Goal: Communication & Community: Answer question/provide support

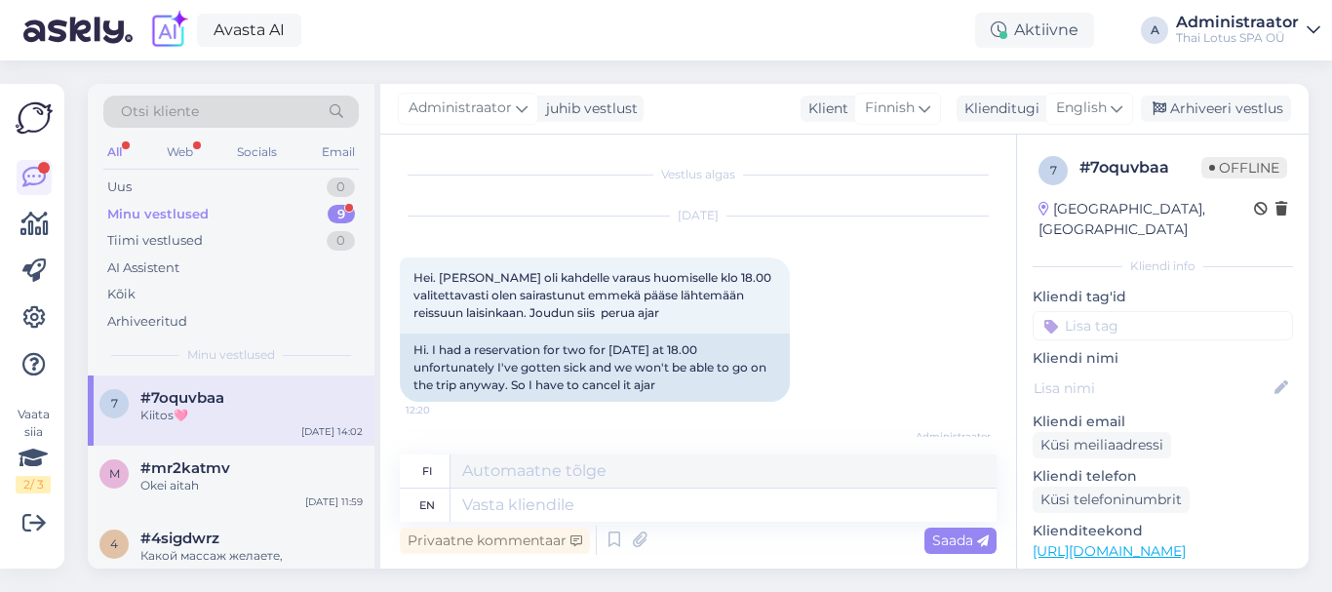
scroll to position [572, 0]
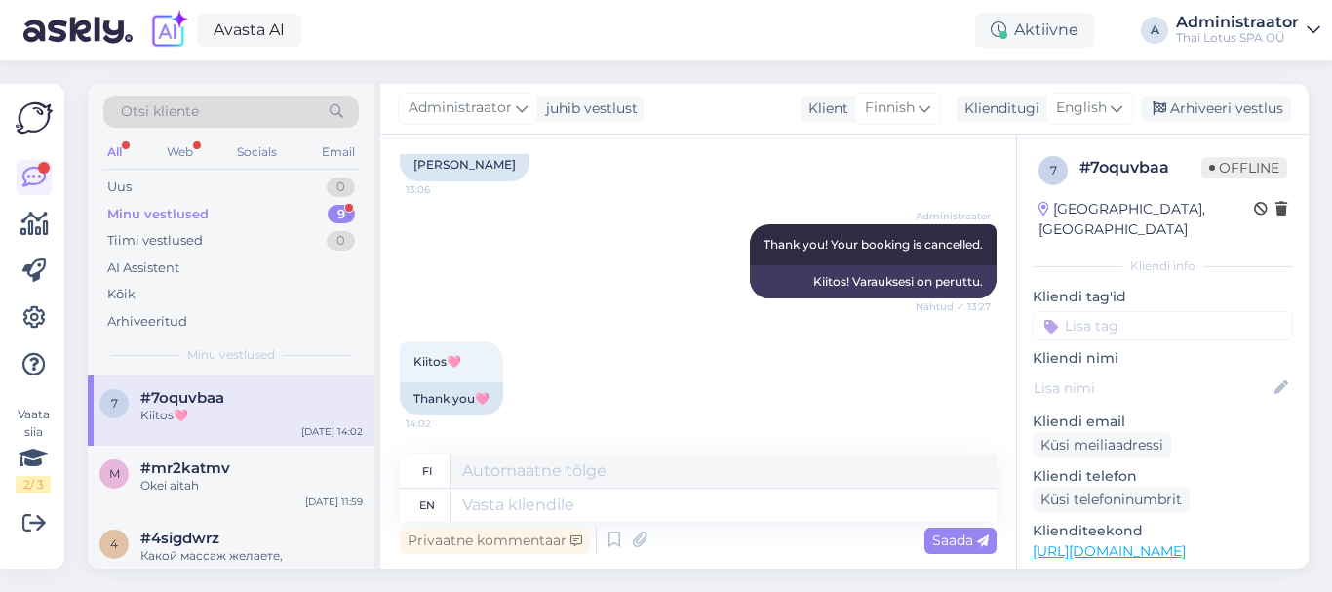
click at [202, 205] on div "Minu vestlused" at bounding box center [157, 215] width 101 height 20
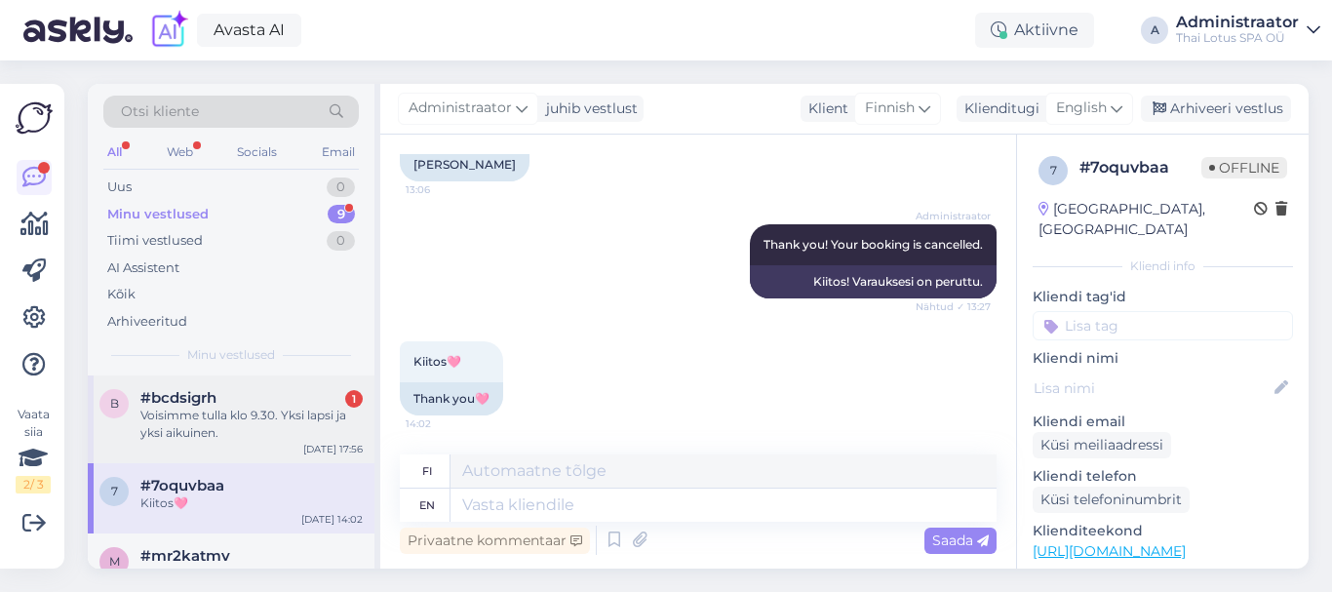
click at [203, 421] on div "Voisimme tulla klo 9.30. Yksi lapsi ja yksi aikuinen." at bounding box center [251, 424] width 222 height 35
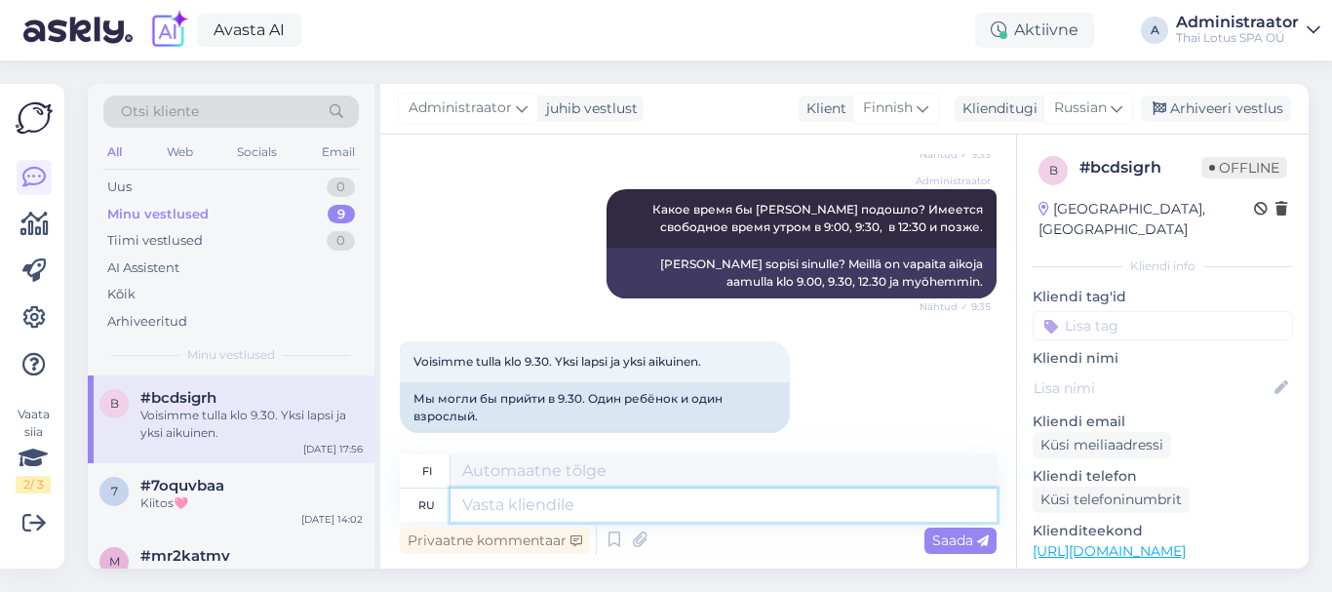
click at [574, 499] on textarea at bounding box center [724, 505] width 546 height 33
type textarea "Сщгдв [PERSON_NAME]"
type textarea "Sshgdv"
type textarea "[PERSON_NAME]"
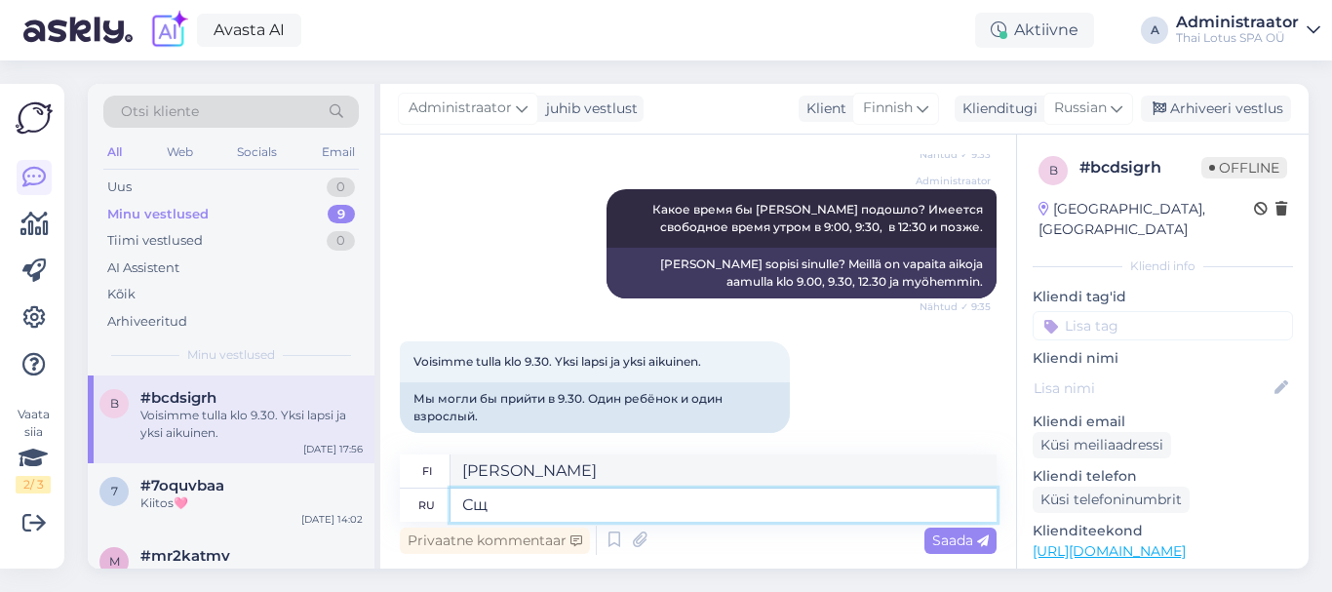
type textarea "С"
type textarea "Sshgdv"
type textarea "напишите"
type textarea "kirjoittaa"
type textarea "н"
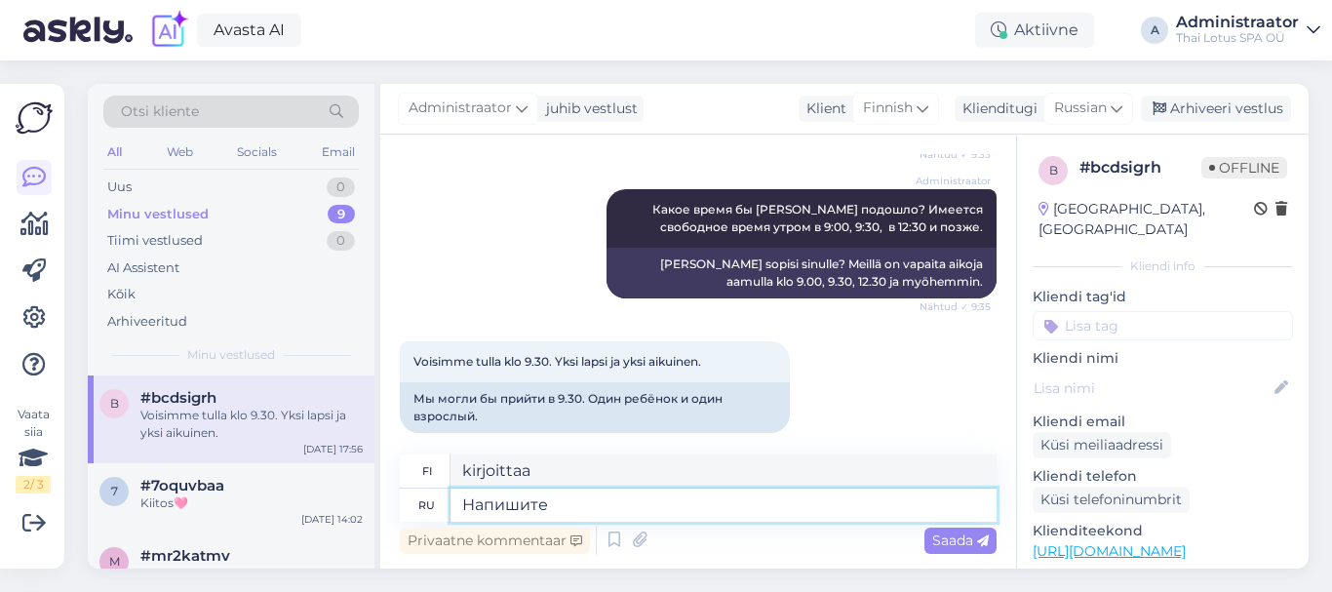
type textarea "Напишите,"
type textarea "Kirjoittaa"
type textarea "Напишите,"
type textarea "Kirjoittaa,"
type textarea "Напишите, пож"
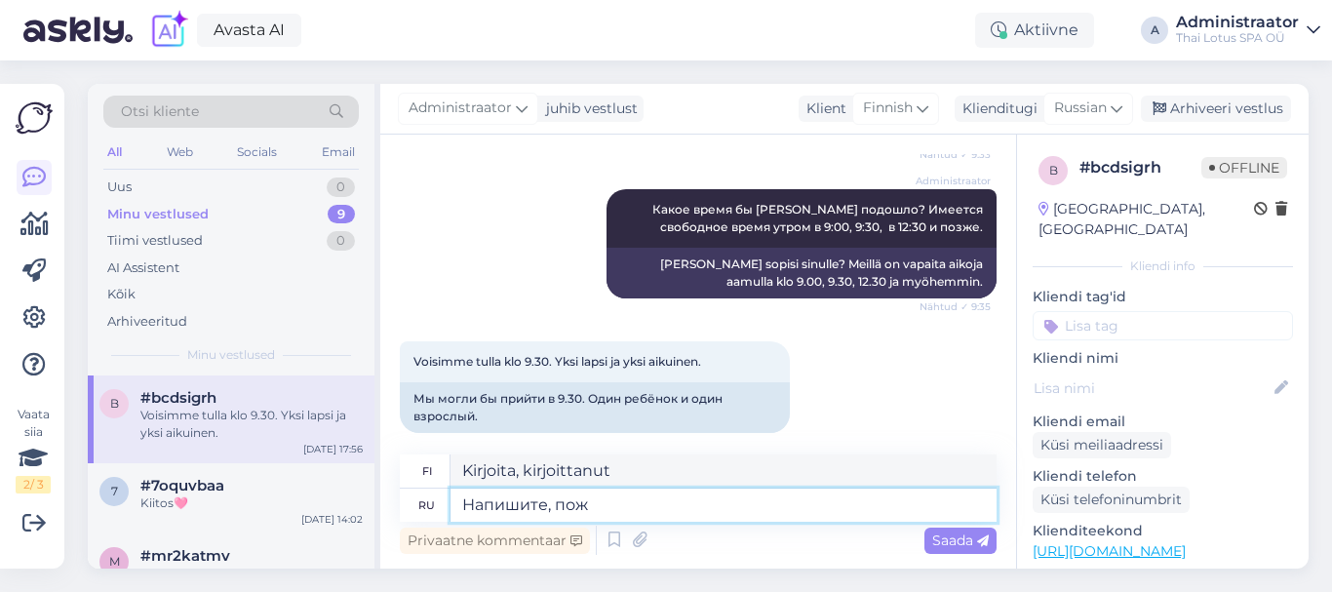
type textarea "Kirjoita."
type textarea "Напишите, пожал"
type textarea "Kirjoita, ole hyvä"
type textarea "Напишите, пожалуйста,"
type textarea "[PERSON_NAME] hyvä ja kirjoita,"
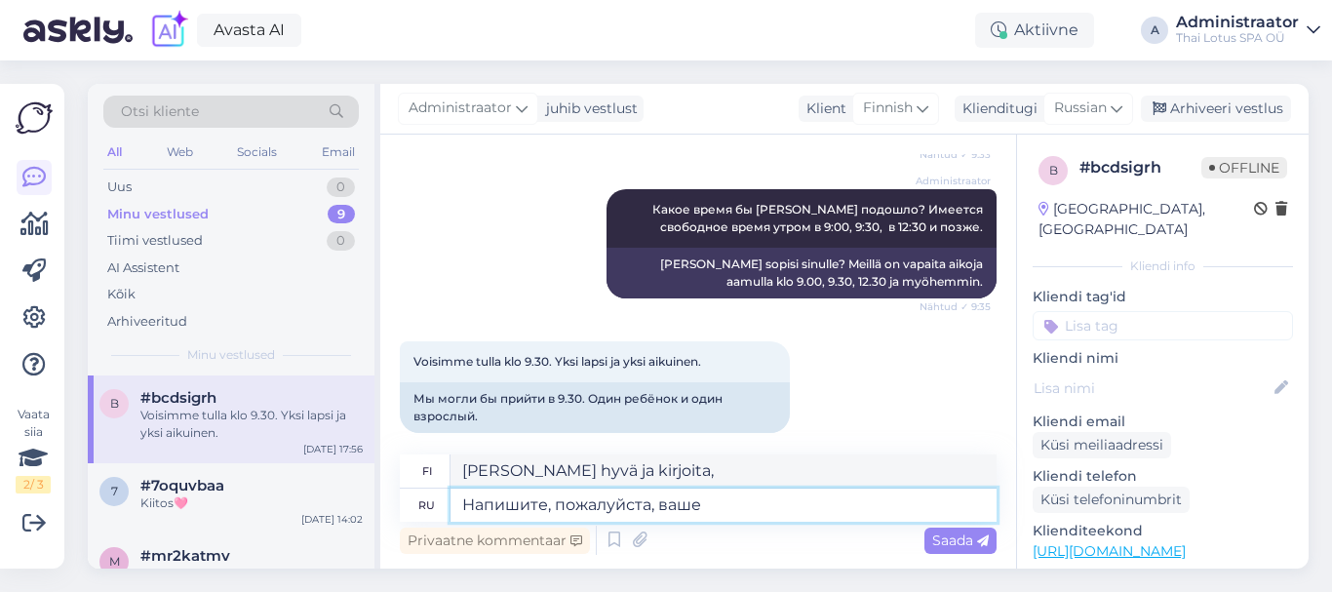
type textarea "Напишите, пожалуйста, ваше и"
type textarea "Kirjoita omasi"
type textarea "Напишите, пожалуйста, ваше имя [PERSON_NAME]"
type textarea "Kirjoita nimesi."
type textarea "Напишите, пожалуйста, ваше имя [PERSON_NAME]"
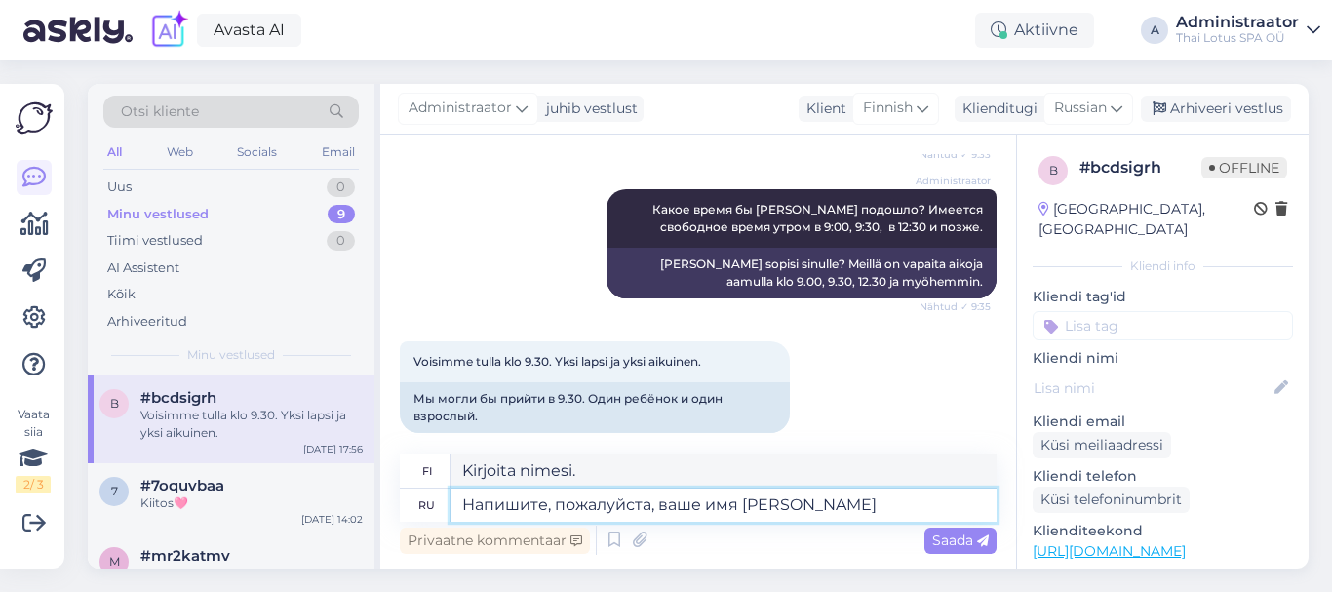
type textarea "Kirjoita nimesi ja"
type textarea "Напишите, пожалуйста, ваше имя и номер т"
type textarea "Kirjoita nimesi ja numerosi."
type textarea "Напишите, пожалуйста, ваше имя и номер те"
type textarea "Kirjoita nimesi ja puhelinnumerosi."
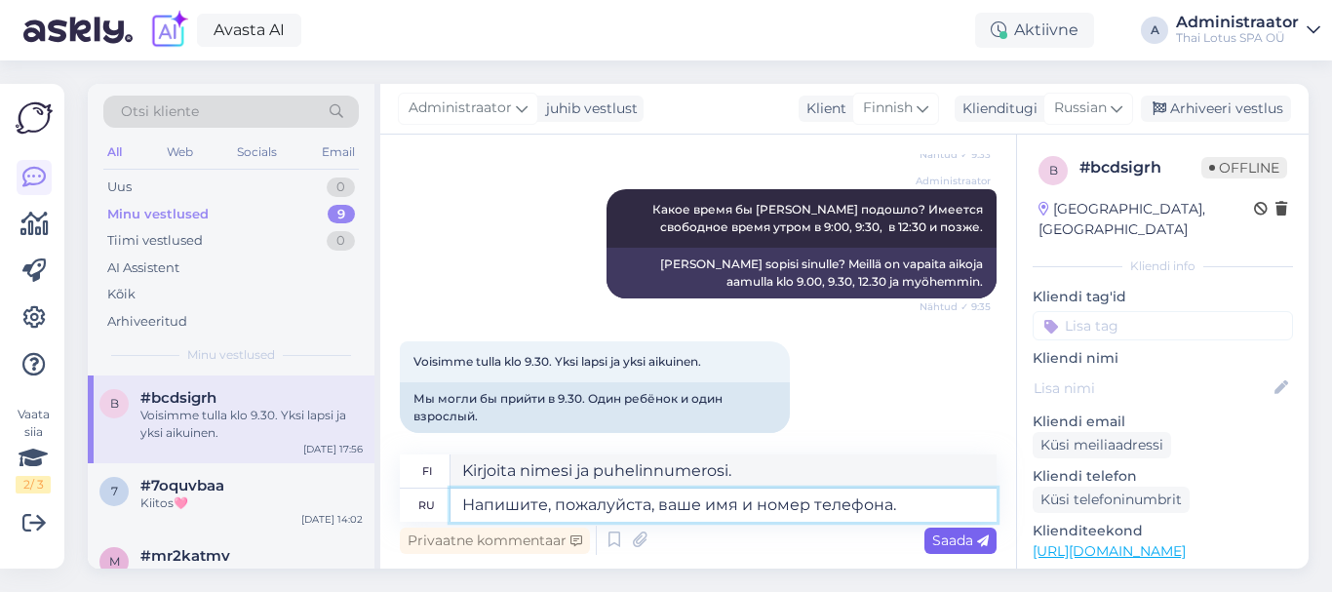
type textarea "Напишите, пожалуйста, ваше имя и номер телефона."
click at [950, 536] on span "Saada" at bounding box center [960, 541] width 57 height 18
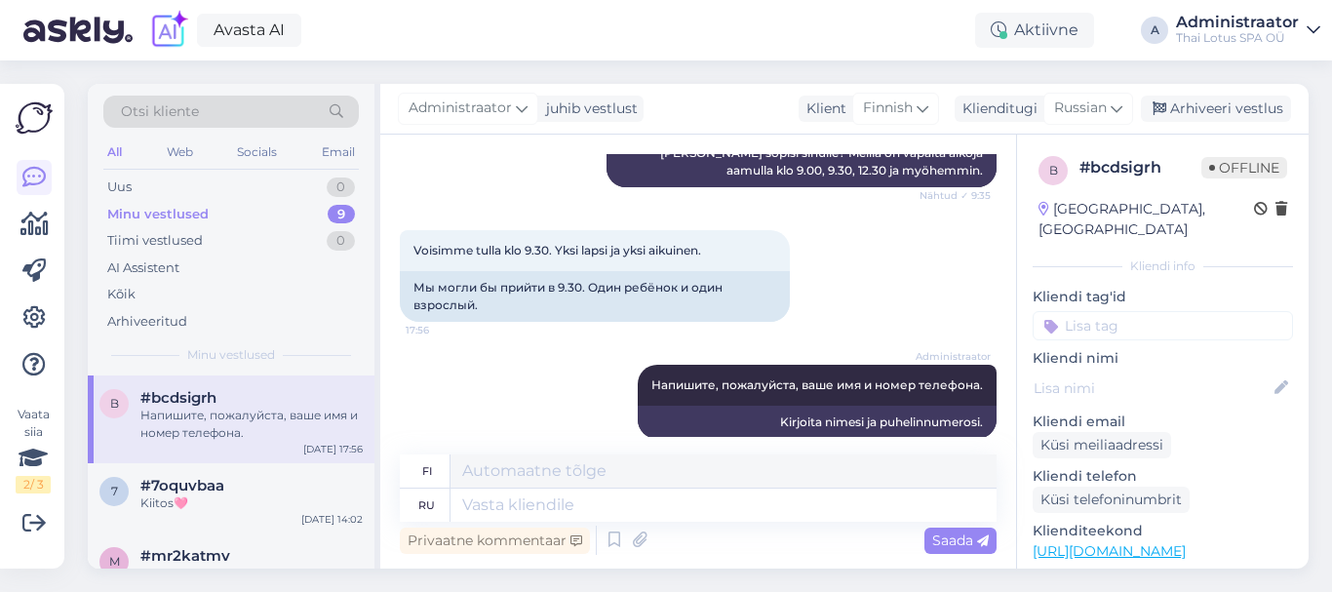
scroll to position [1561, 0]
